Goal: Check status: Check status

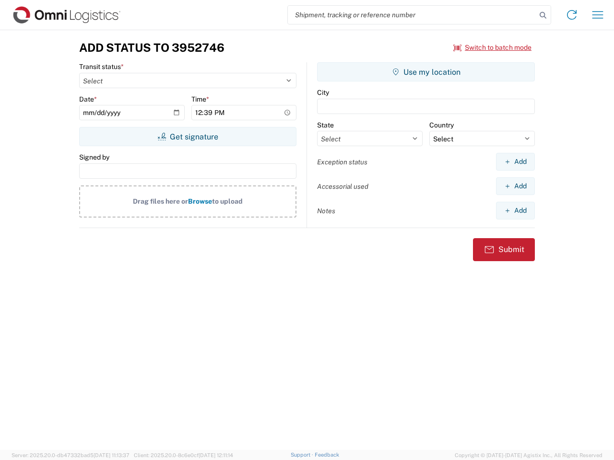
click at [412, 15] on input "search" at bounding box center [412, 15] width 248 height 18
click at [543, 15] on icon at bounding box center [542, 15] width 13 height 13
click at [572, 15] on icon at bounding box center [571, 14] width 15 height 15
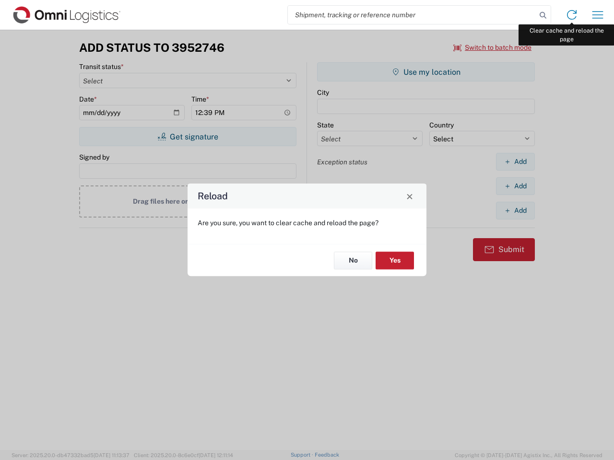
click at [597, 15] on div "Reload Are you sure, you want to clear cache and reload the page? No Yes" at bounding box center [307, 230] width 614 height 460
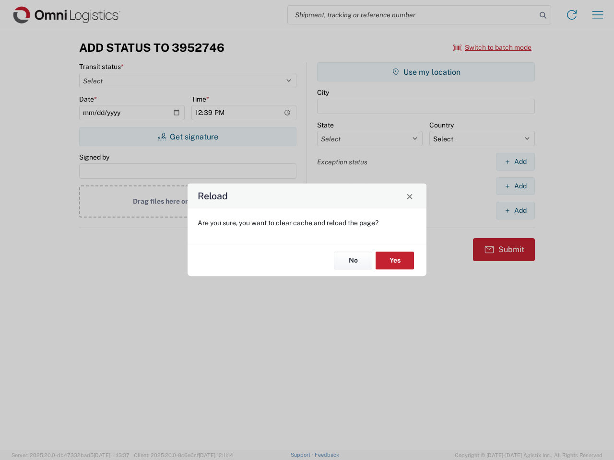
click at [492, 47] on div "Reload Are you sure, you want to clear cache and reload the page? No Yes" at bounding box center [307, 230] width 614 height 460
click at [187, 137] on div "Reload Are you sure, you want to clear cache and reload the page? No Yes" at bounding box center [307, 230] width 614 height 460
click at [426, 72] on div "Reload Are you sure, you want to clear cache and reload the page? No Yes" at bounding box center [307, 230] width 614 height 460
click at [515, 162] on div "Reload Are you sure, you want to clear cache and reload the page? No Yes" at bounding box center [307, 230] width 614 height 460
click at [515, 186] on div "Reload Are you sure, you want to clear cache and reload the page? No Yes" at bounding box center [307, 230] width 614 height 460
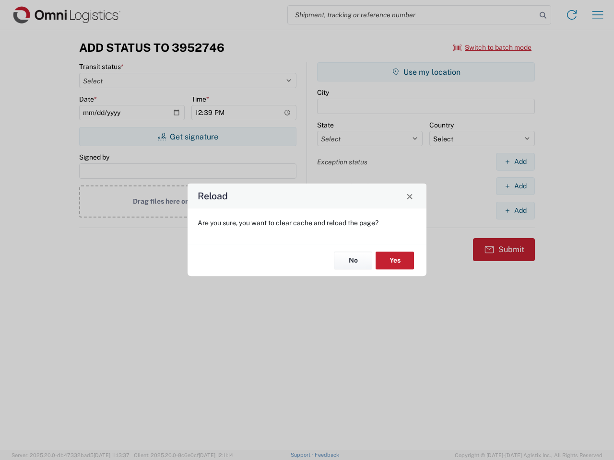
click at [515, 210] on div "Reload Are you sure, you want to clear cache and reload the page? No Yes" at bounding box center [307, 230] width 614 height 460
